Goal: Navigation & Orientation: Go to known website

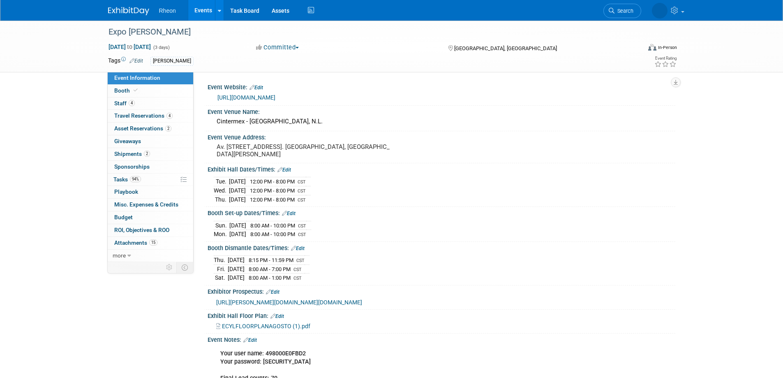
click at [213, 13] on link "Events" at bounding box center [203, 10] width 30 height 21
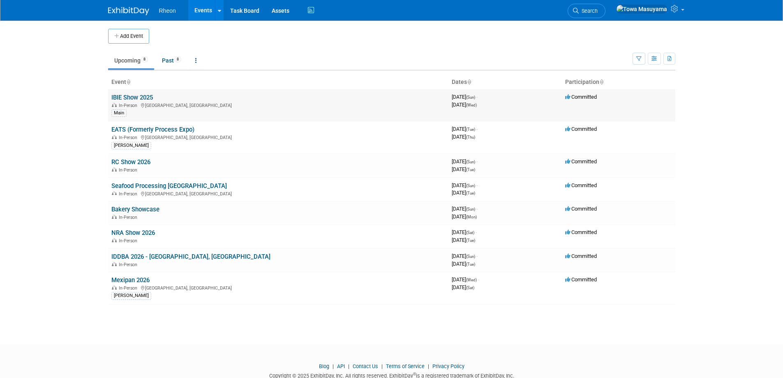
click at [131, 95] on link "IBIE Show 2025" at bounding box center [132, 97] width 42 height 7
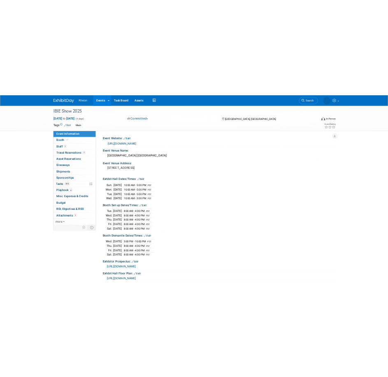
scroll to position [117, 0]
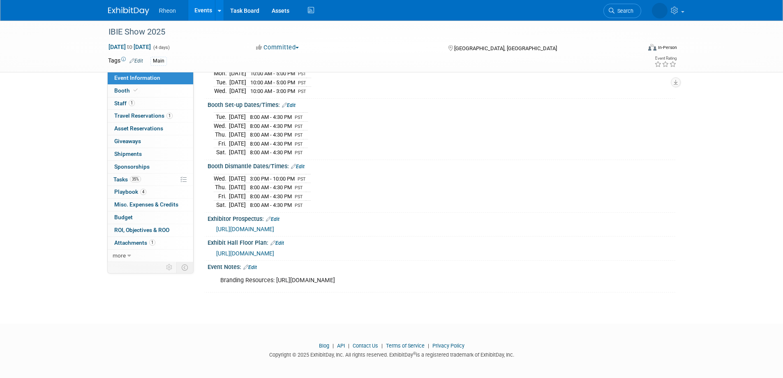
click at [266, 227] on span "https://ibie2025.exh.mapyourshow.com/7_0/main/default" at bounding box center [245, 229] width 58 height 7
